Goal: Find specific page/section: Find specific page/section

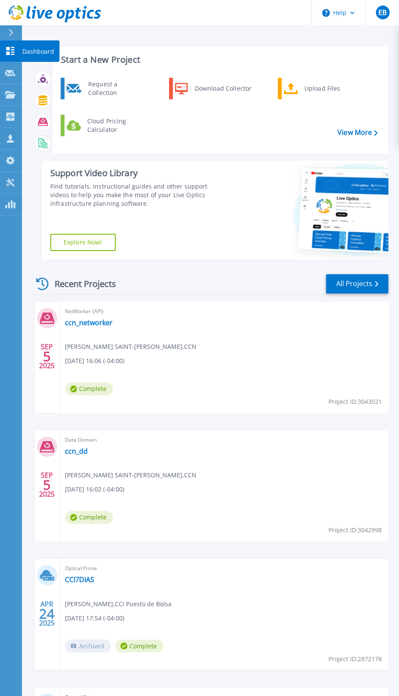
click at [6, 50] on icon at bounding box center [10, 51] width 10 height 8
click at [15, 90] on link "Projects Projects" at bounding box center [10, 95] width 21 height 22
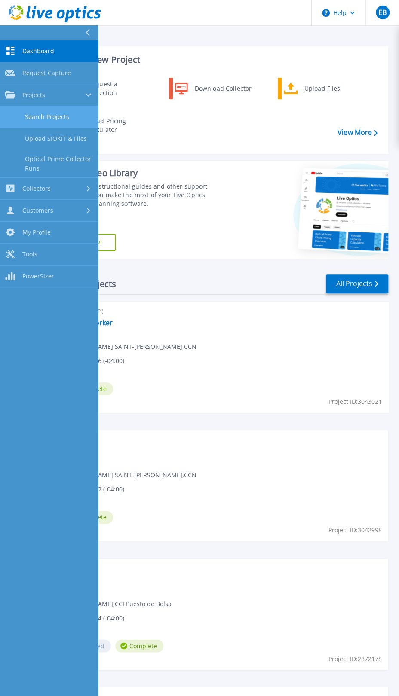
click at [59, 113] on link "Search Projects" at bounding box center [49, 117] width 98 height 22
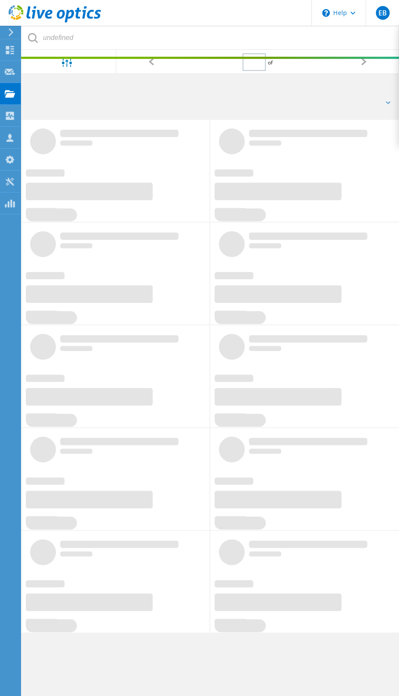
type input "1"
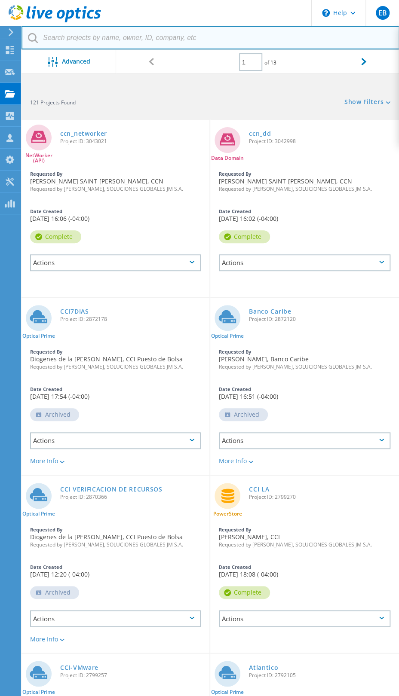
click at [172, 48] on input "text" at bounding box center [210, 38] width 378 height 24
type input "bdi"
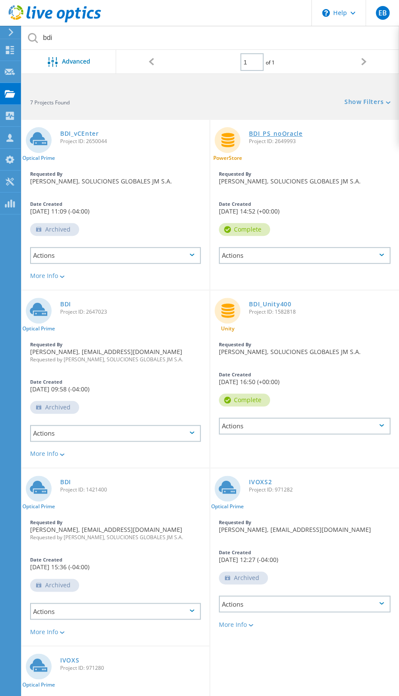
click at [285, 137] on link "BDI_PS_noOracle" at bounding box center [276, 134] width 54 height 6
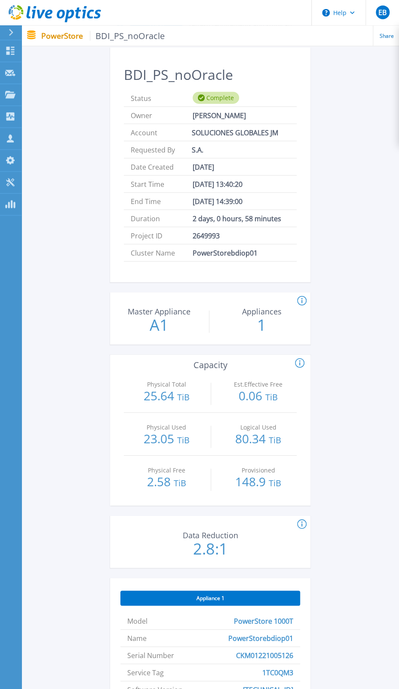
scroll to position [236, 0]
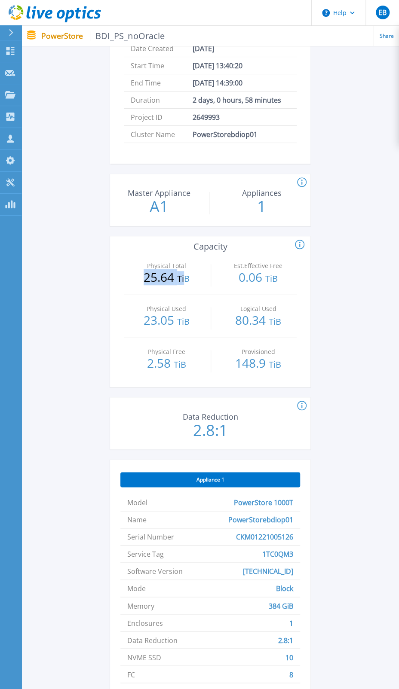
drag, startPoint x: 140, startPoint y: 278, endPoint x: 186, endPoint y: 280, distance: 46.9
click at [186, 280] on p "25.64 TiB" at bounding box center [166, 278] width 77 height 14
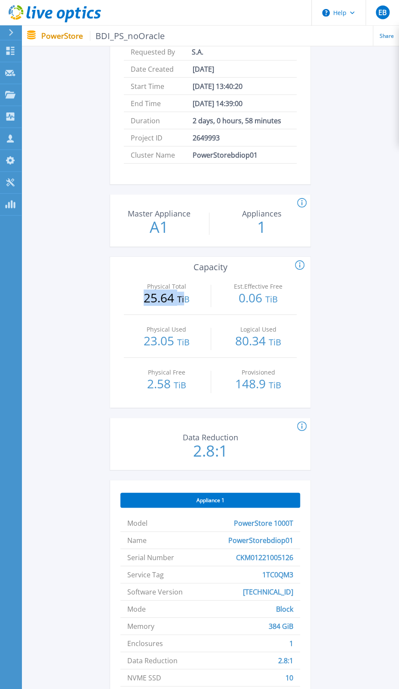
scroll to position [141, 0]
